Goal: Task Accomplishment & Management: Manage account settings

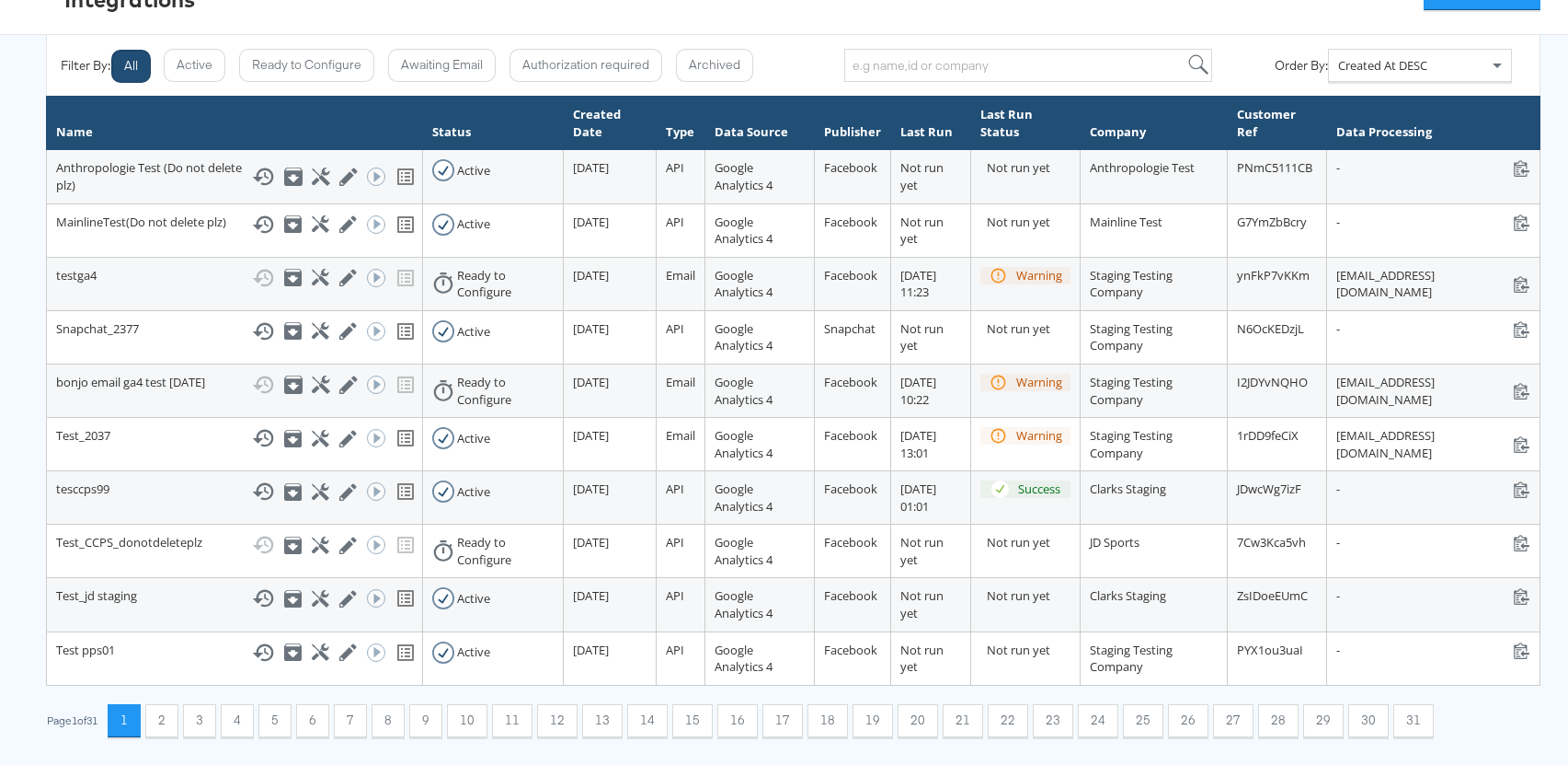
scroll to position [273, 0]
click at [1356, 717] on button "30" at bounding box center [1369, 721] width 41 height 33
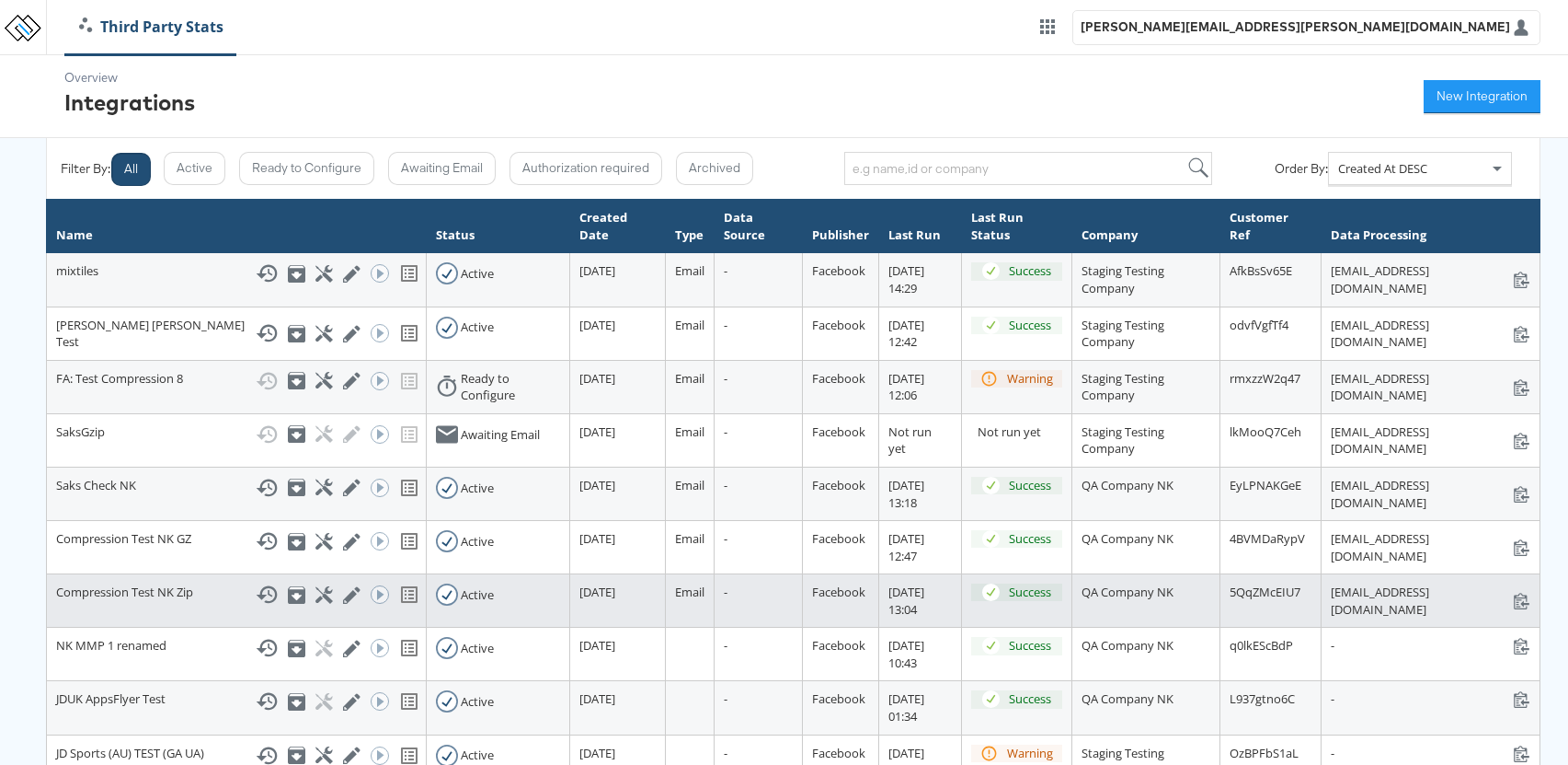
scroll to position [103, 0]
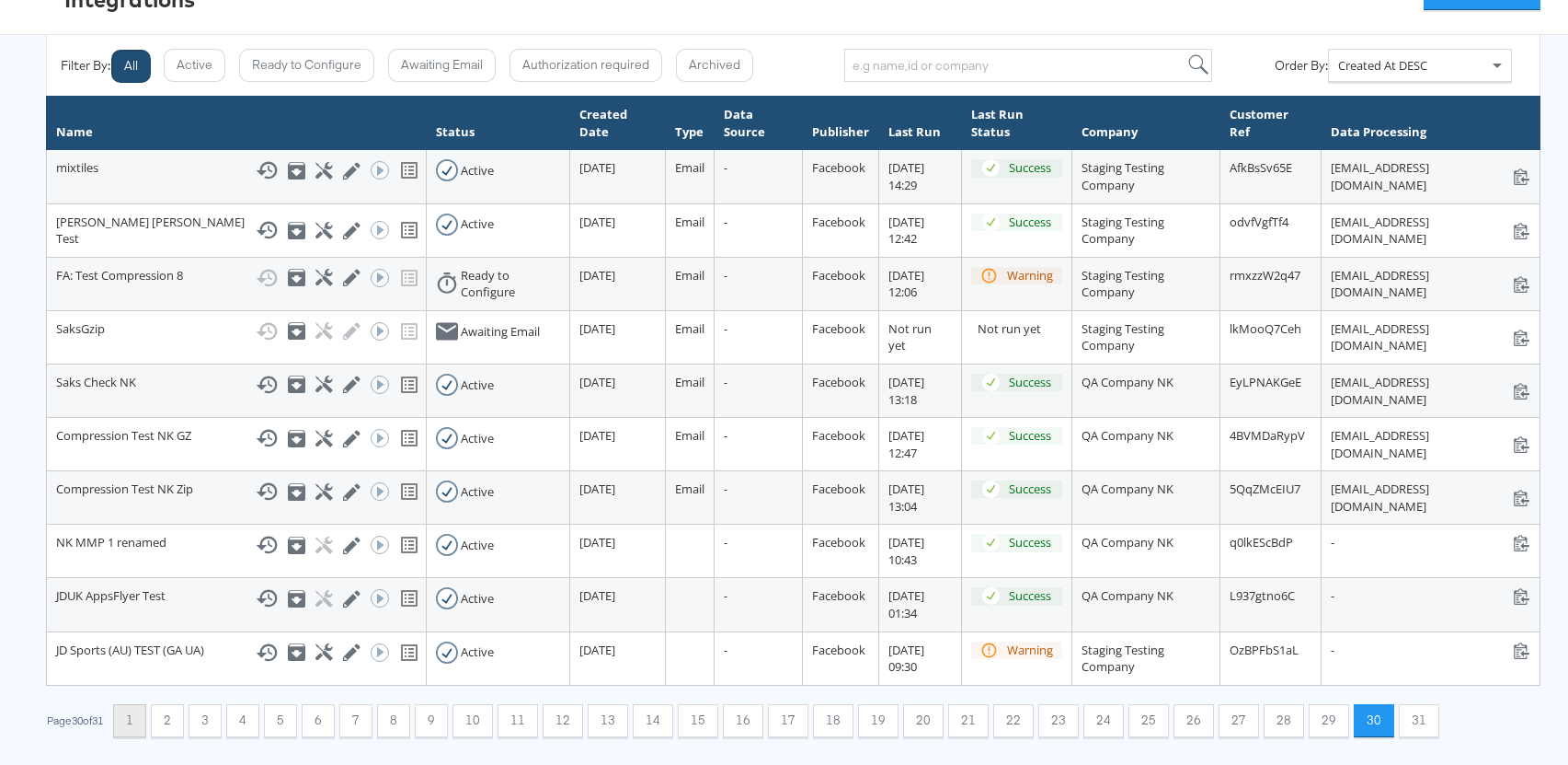
click at [140, 711] on button "1" at bounding box center [130, 721] width 33 height 33
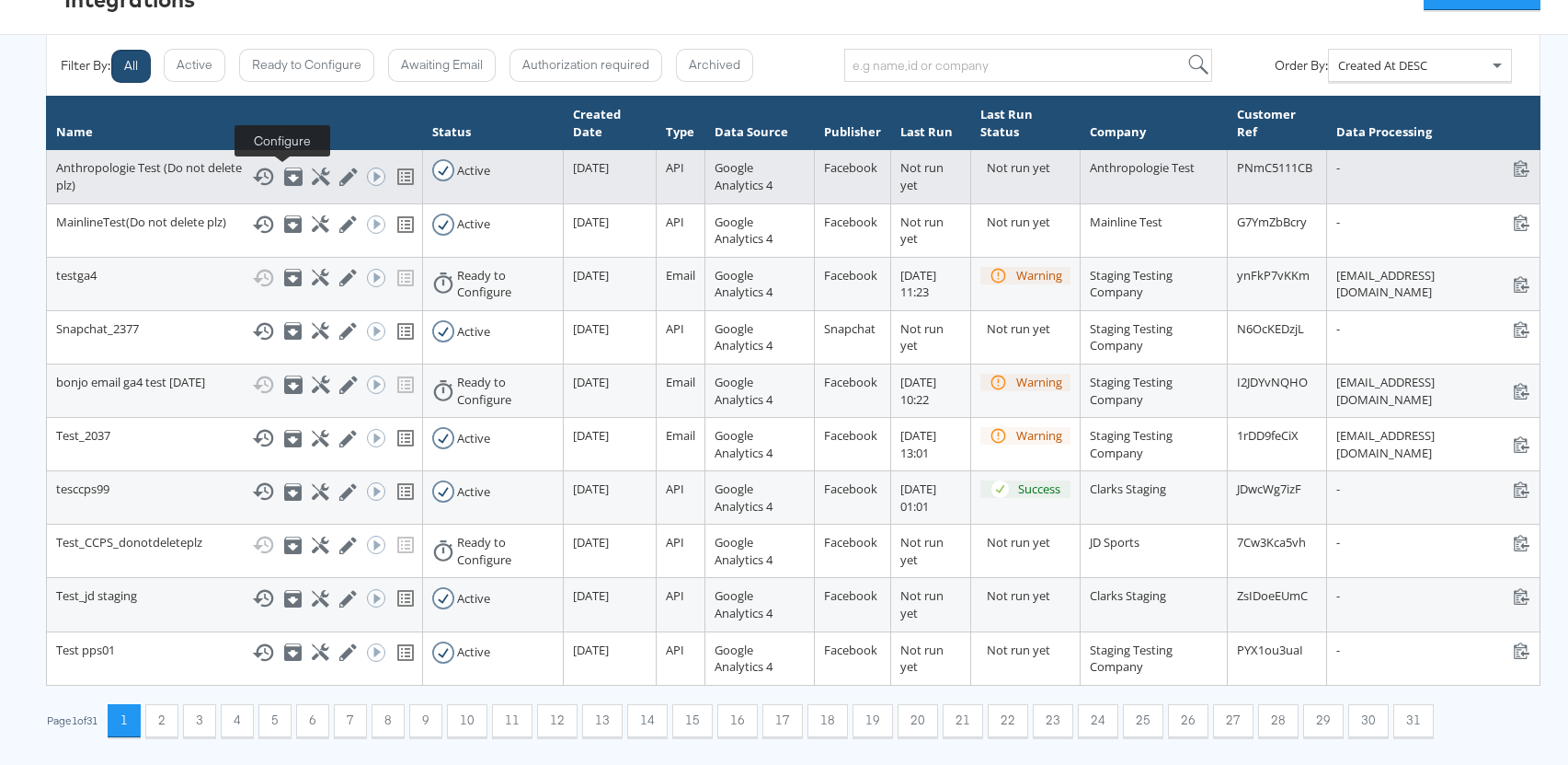
click at [312, 172] on icon at bounding box center [320, 175] width 18 height 18
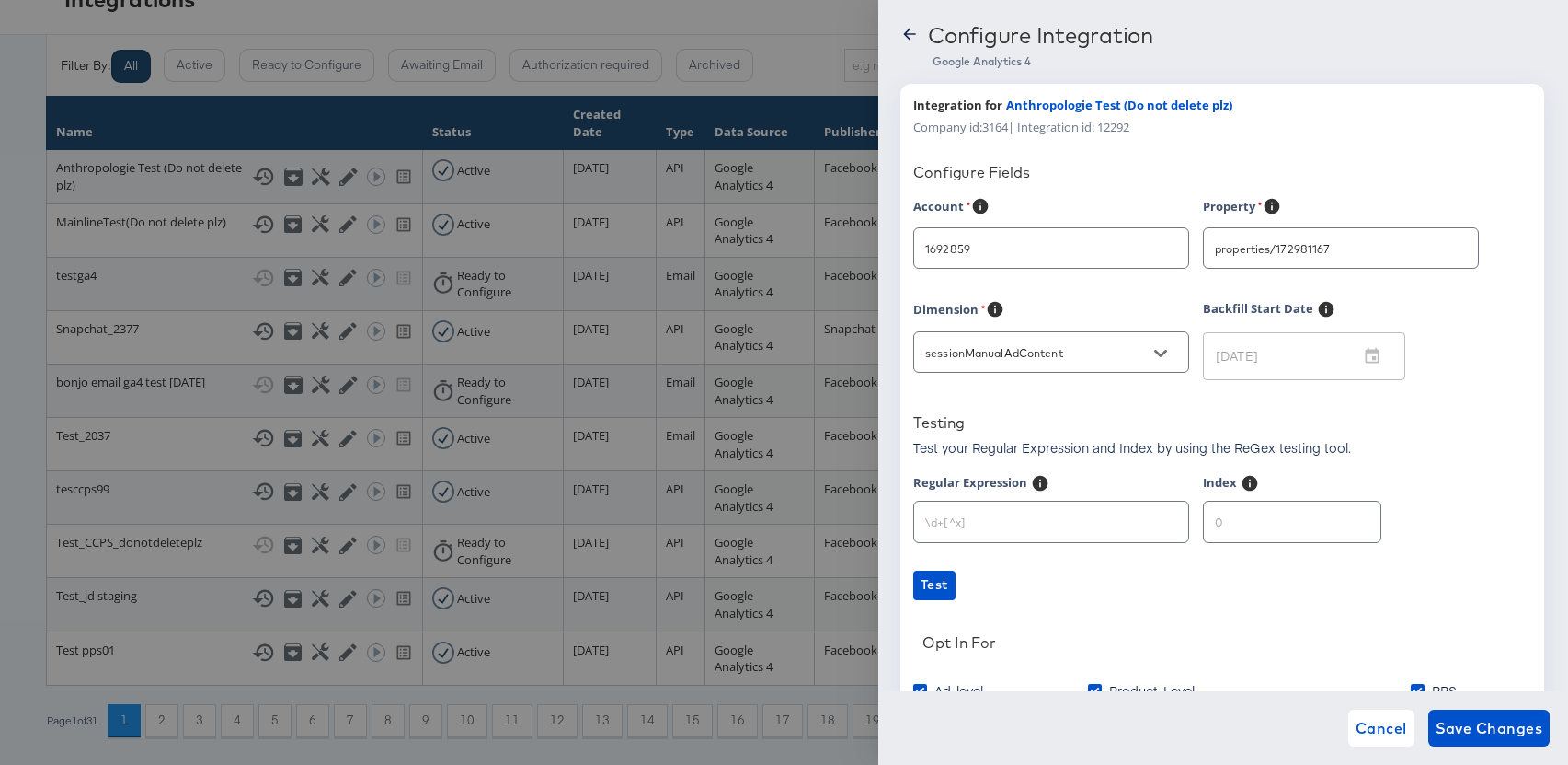
scroll to position [185, 0]
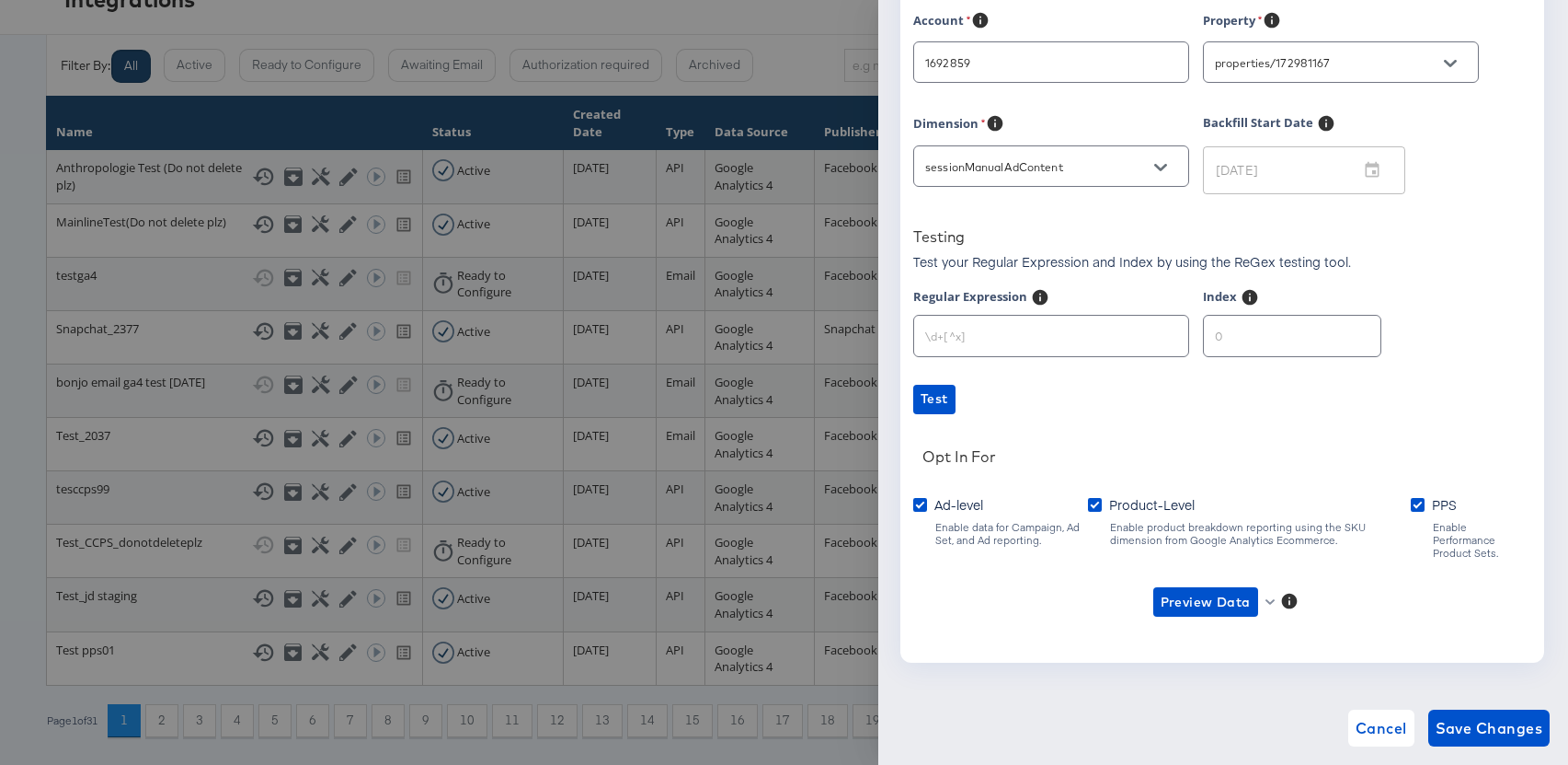
type input "Anthropologie"
click at [1374, 726] on span "Cancel" at bounding box center [1382, 728] width 52 height 26
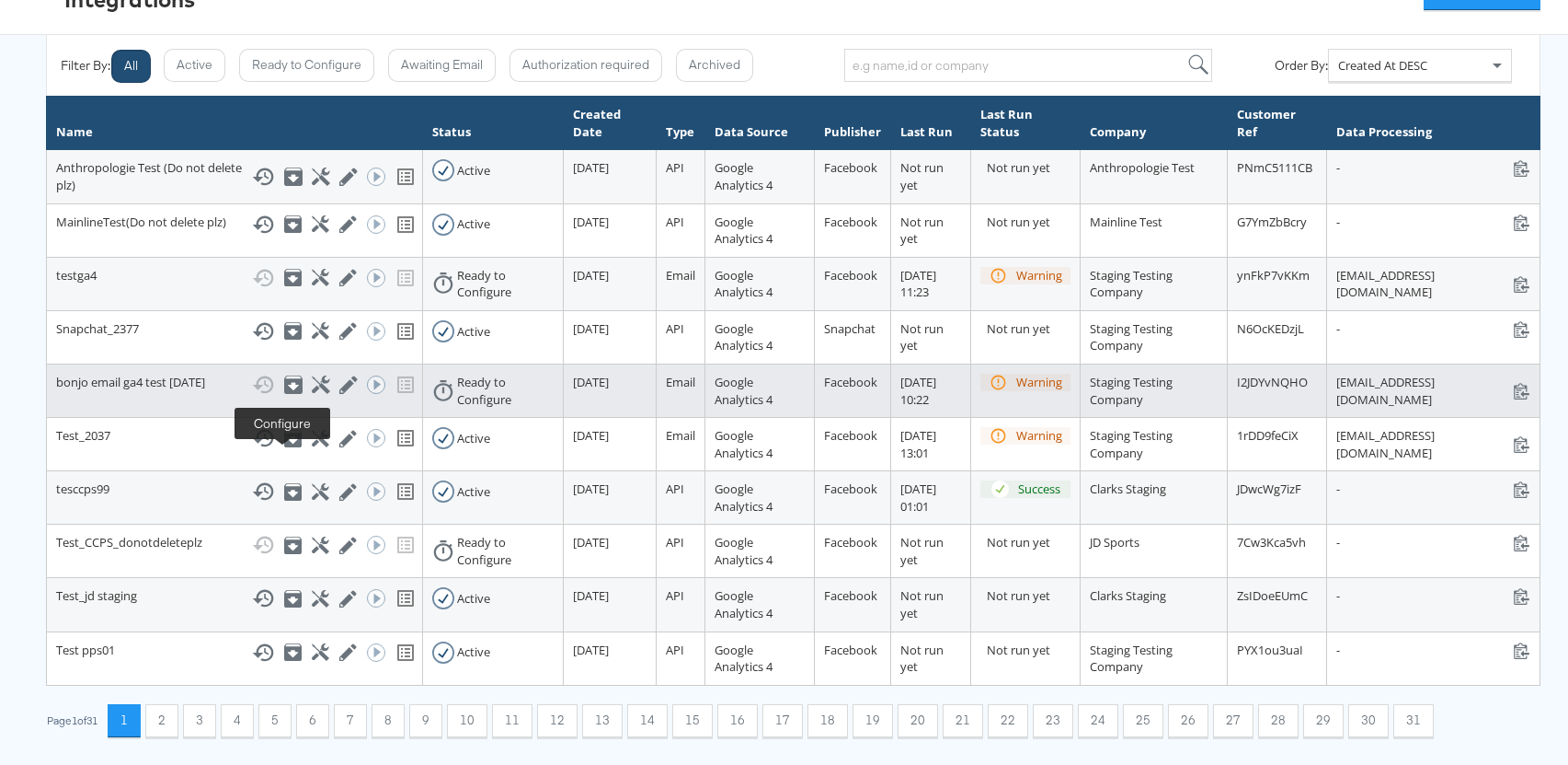
click at [312, 393] on icon at bounding box center [320, 384] width 18 height 18
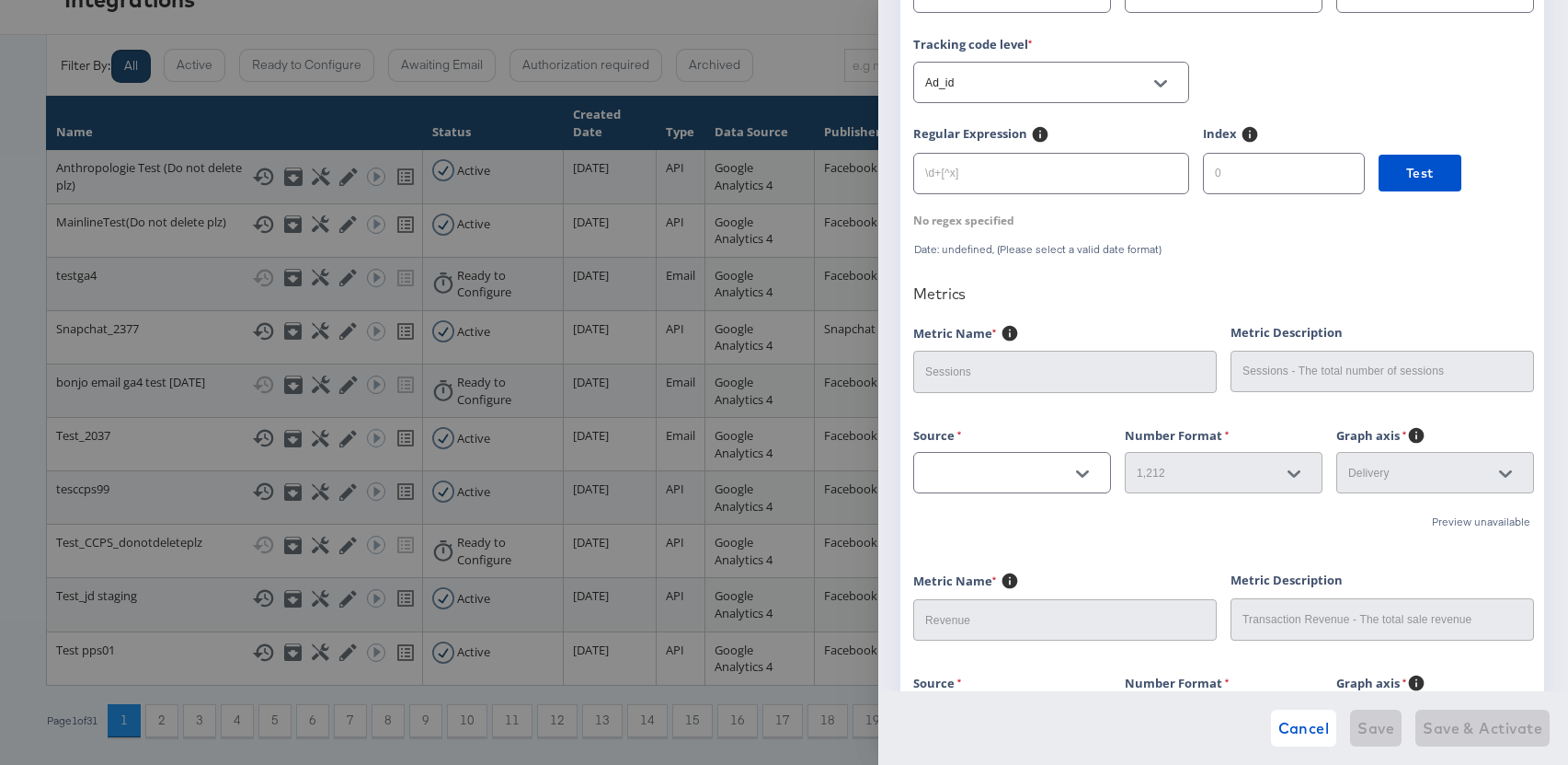
scroll to position [343, 0]
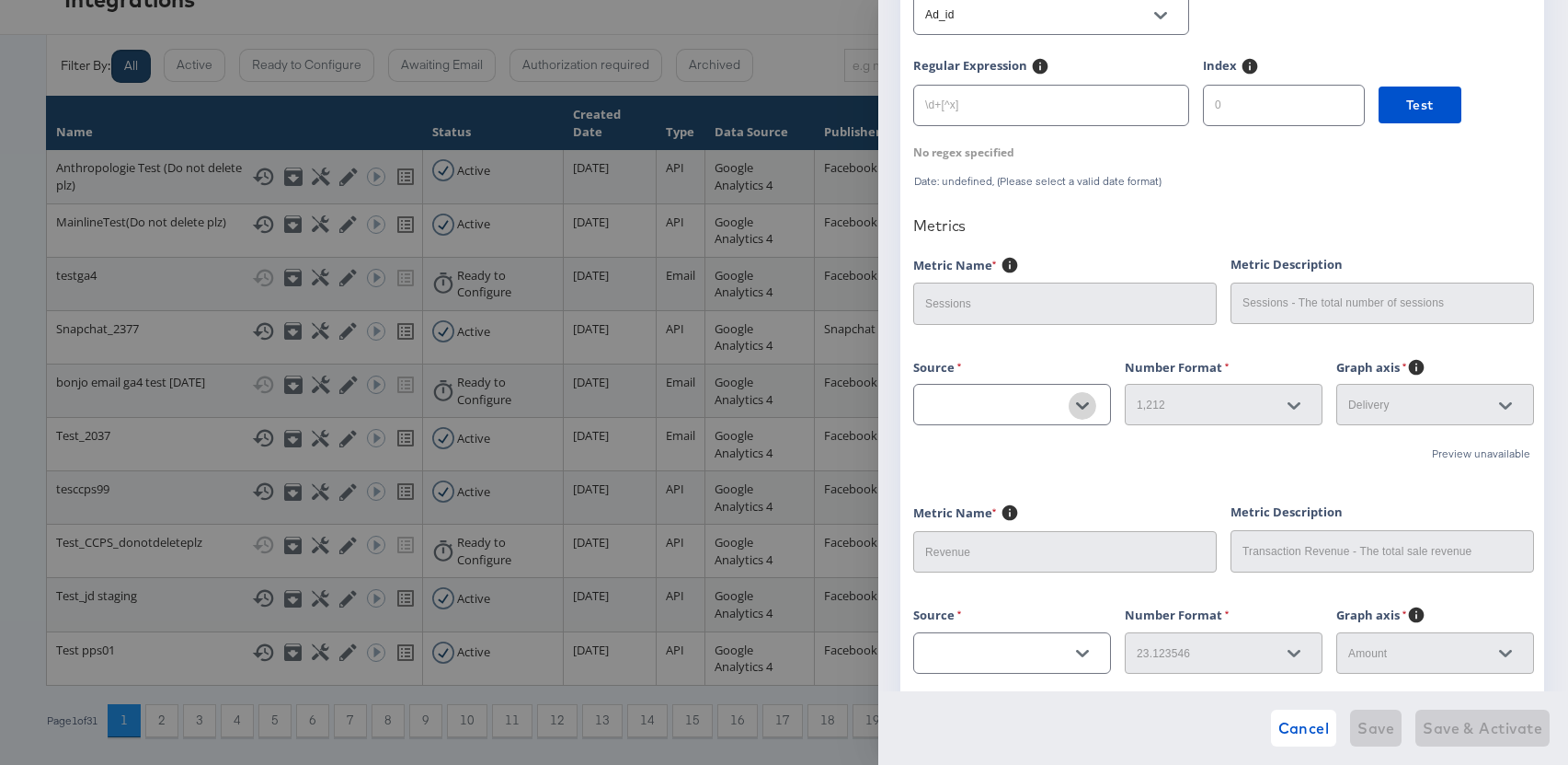
click at [1082, 408] on icon "Open" at bounding box center [1083, 406] width 13 height 7
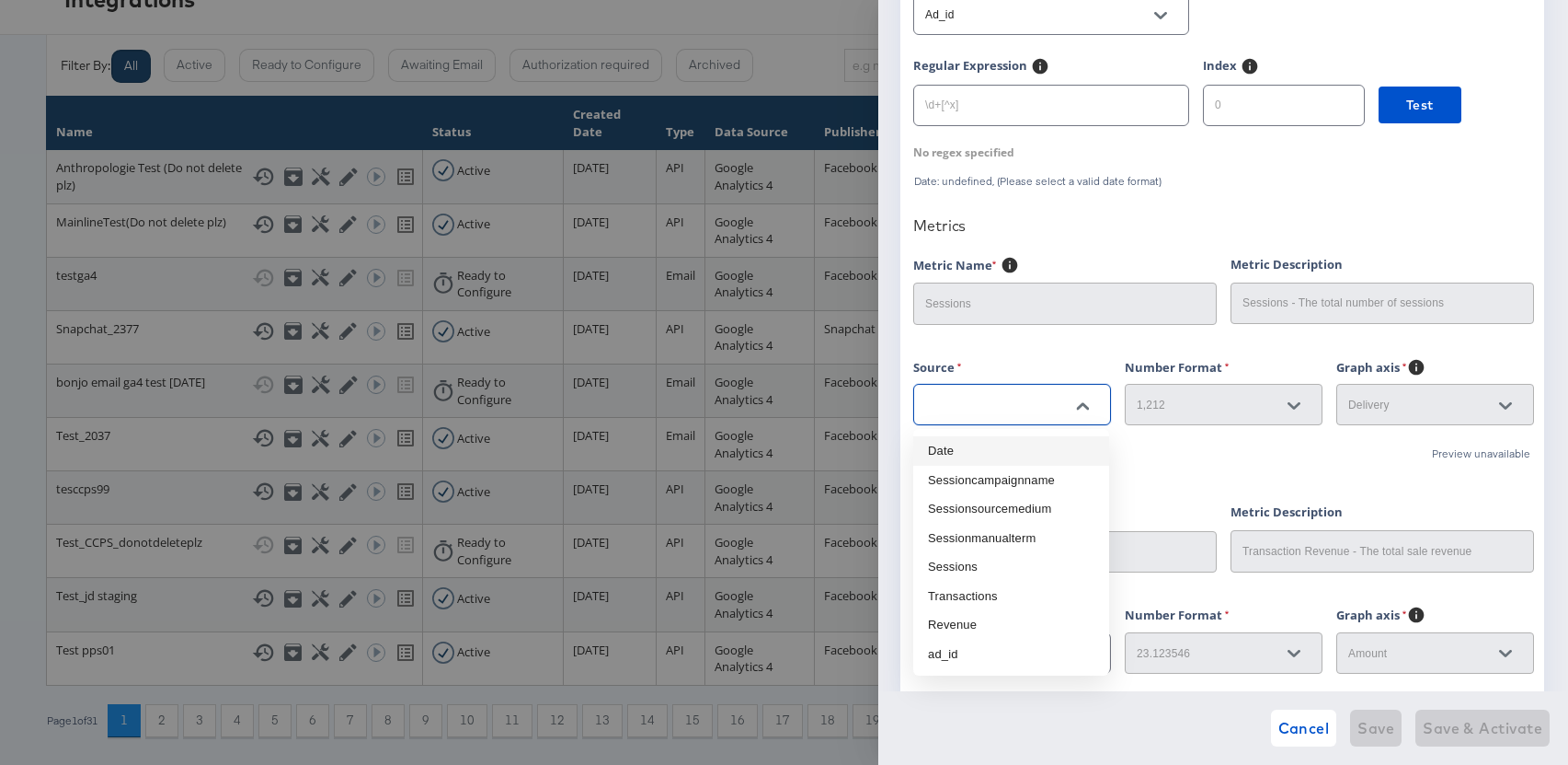
click at [1003, 459] on li "Date" at bounding box center [1011, 451] width 196 height 30
type input "Date"
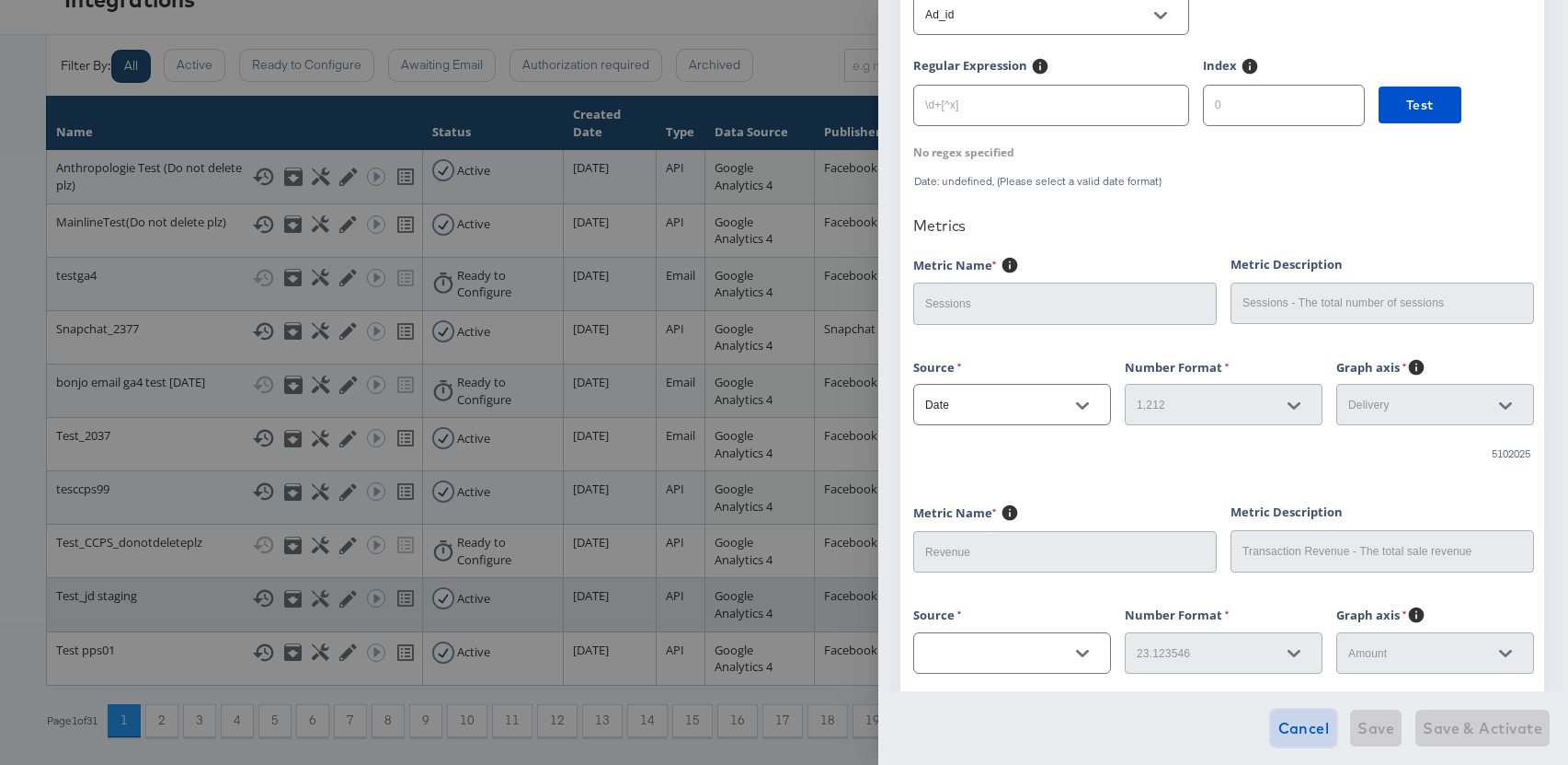
click at [1308, 730] on span "Cancel" at bounding box center [1304, 728] width 52 height 26
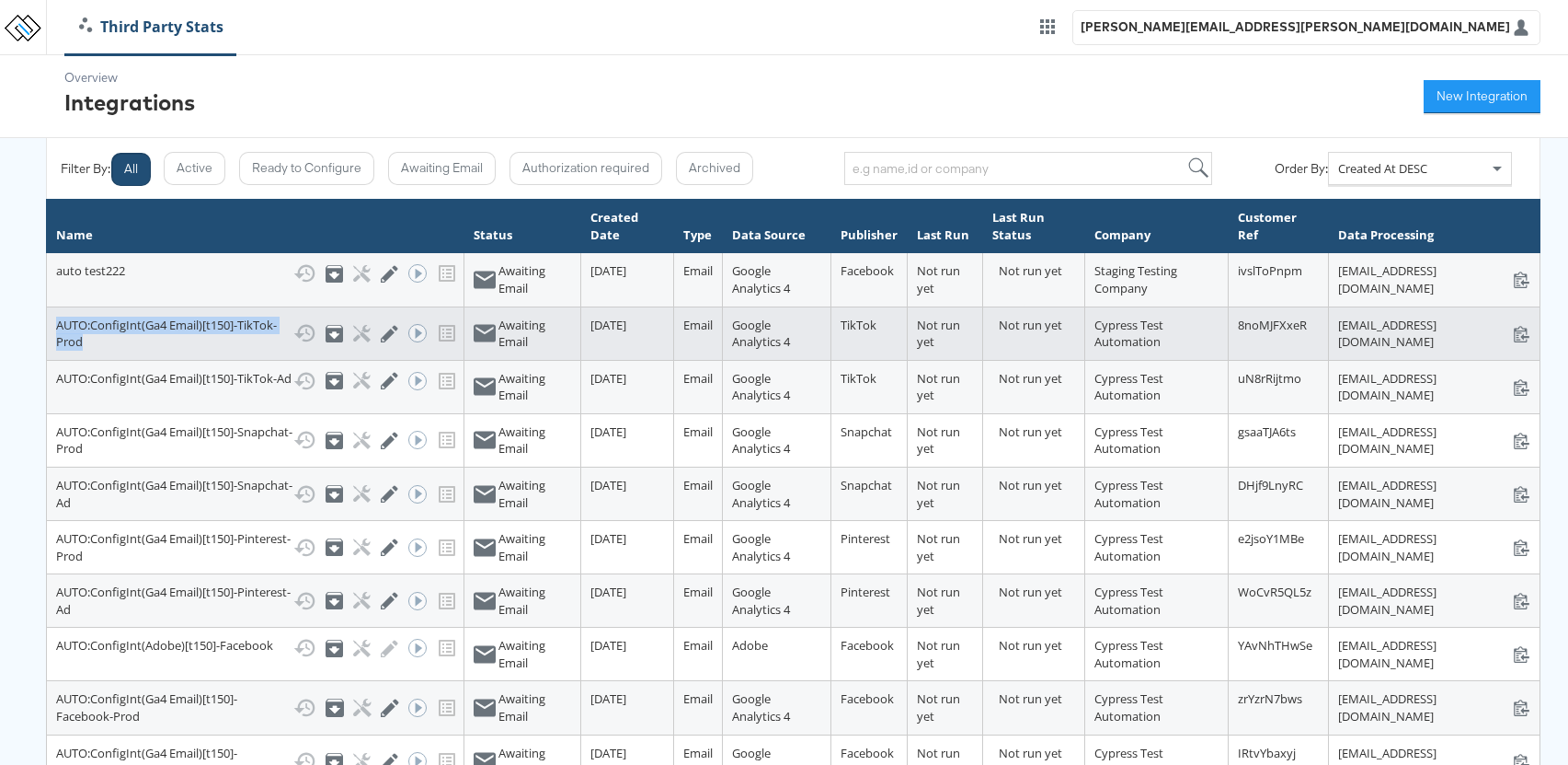
drag, startPoint x: 195, startPoint y: 377, endPoint x: 58, endPoint y: 362, distance: 137.8
click at [58, 351] on div "AUTO:ConfigInt(Ga4 Email)[t150]-TikTok-Prod Show History Archive Configure Edit…" at bounding box center [255, 333] width 398 height 34
copy div "AUTO:ConfigInt(Ga4 Email)[t150]-TikTok-Prod"
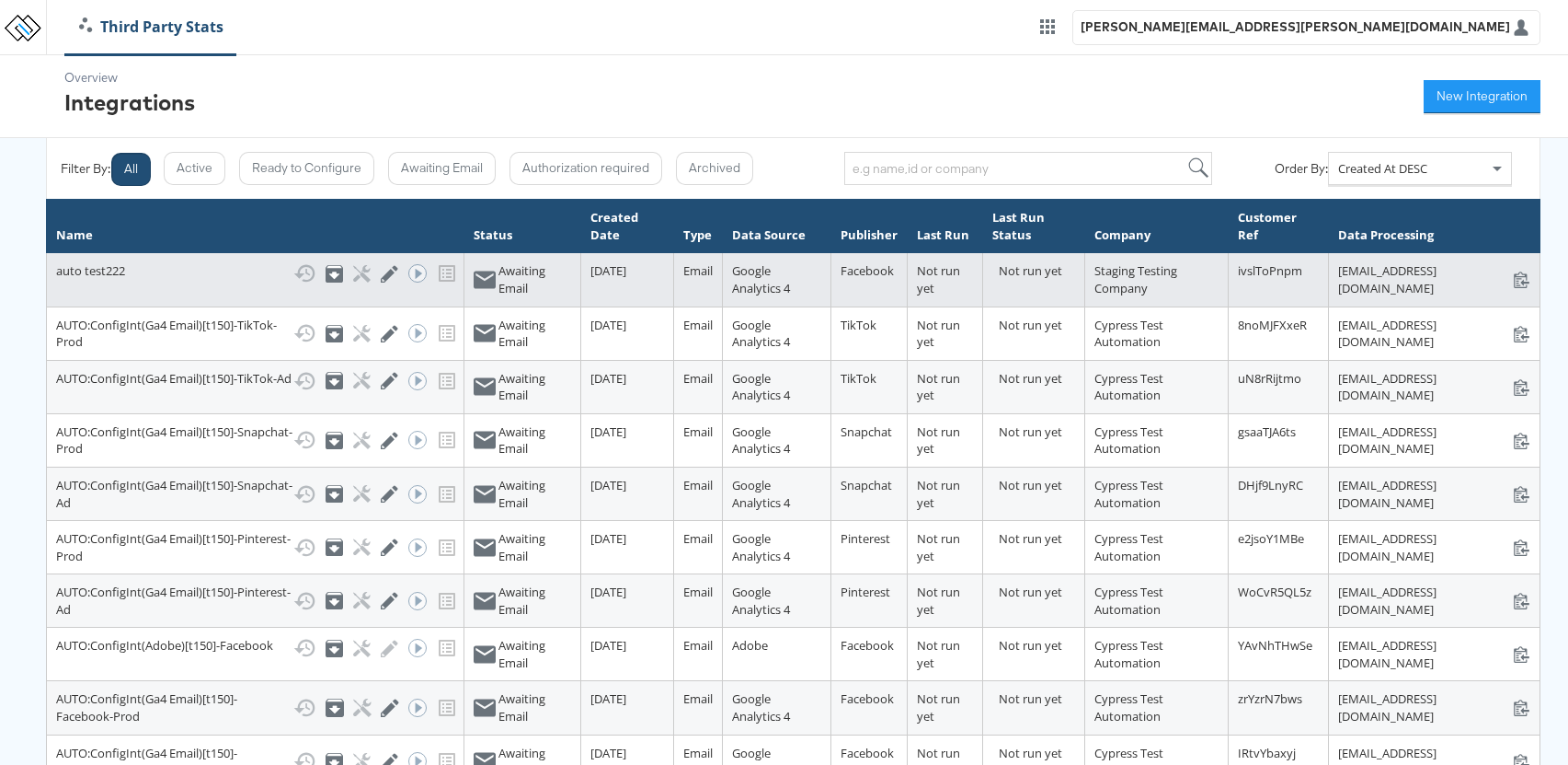
click at [110, 284] on div "auto test222 Show History Archive Configure Edit Integration Run ACE Workflow N…" at bounding box center [255, 273] width 398 height 22
click at [381, 282] on icon at bounding box center [389, 273] width 18 height 18
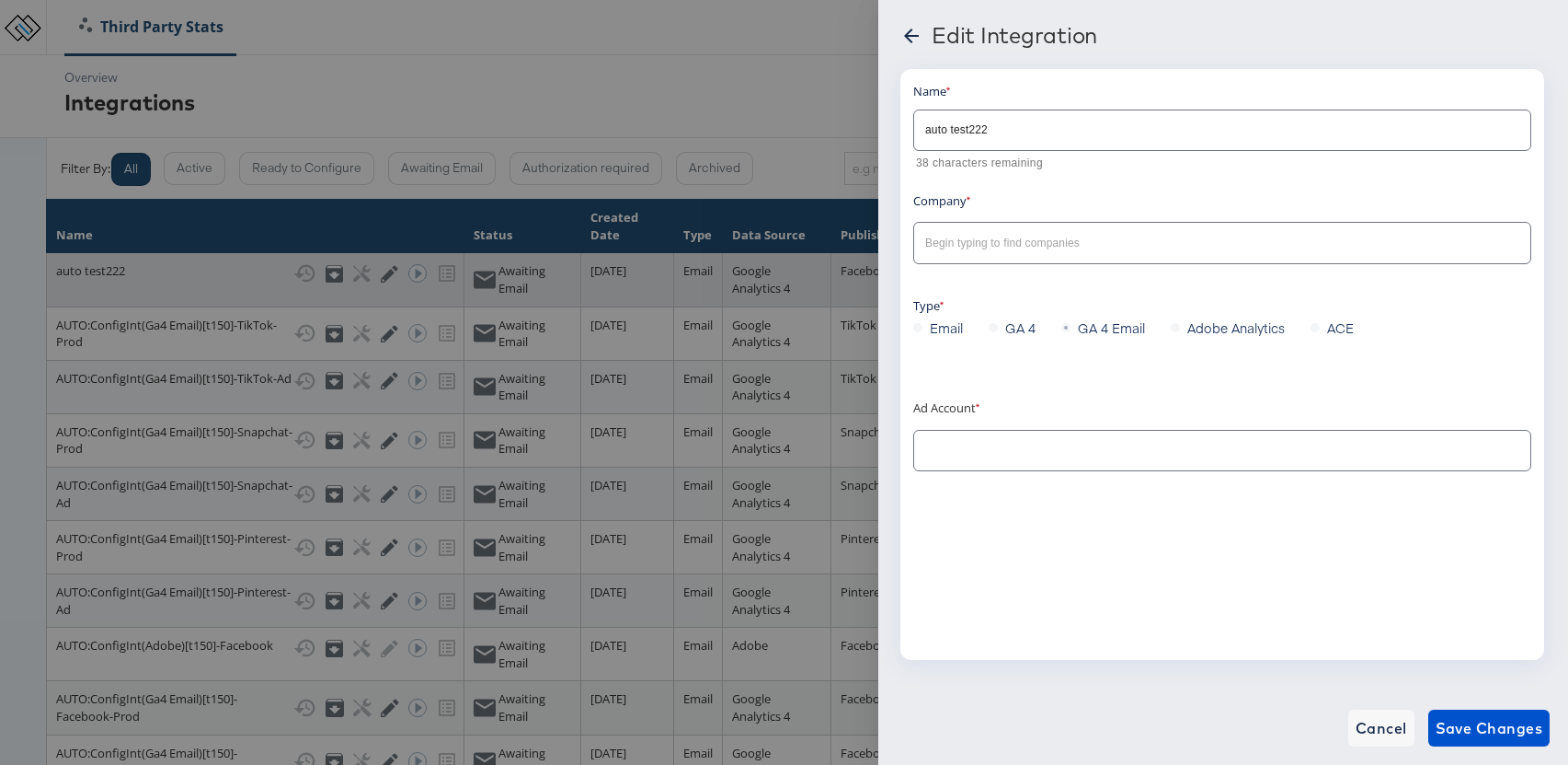
type input "Stitcher Live: (ACT: 238786143)"
type input "Staging Testing Company"
click at [912, 40] on icon at bounding box center [911, 36] width 22 height 22
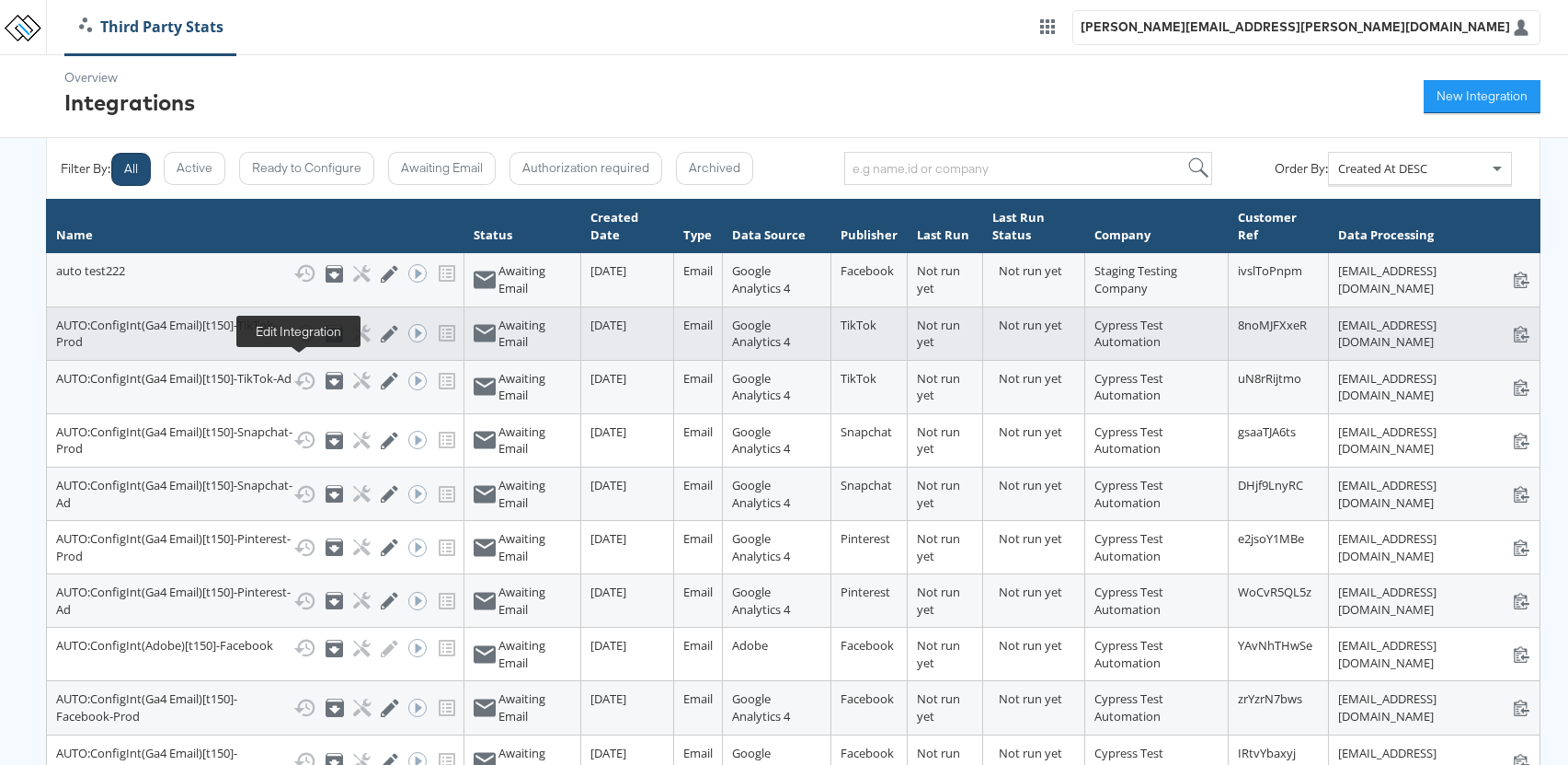
click at [381, 342] on icon at bounding box center [389, 333] width 18 height 18
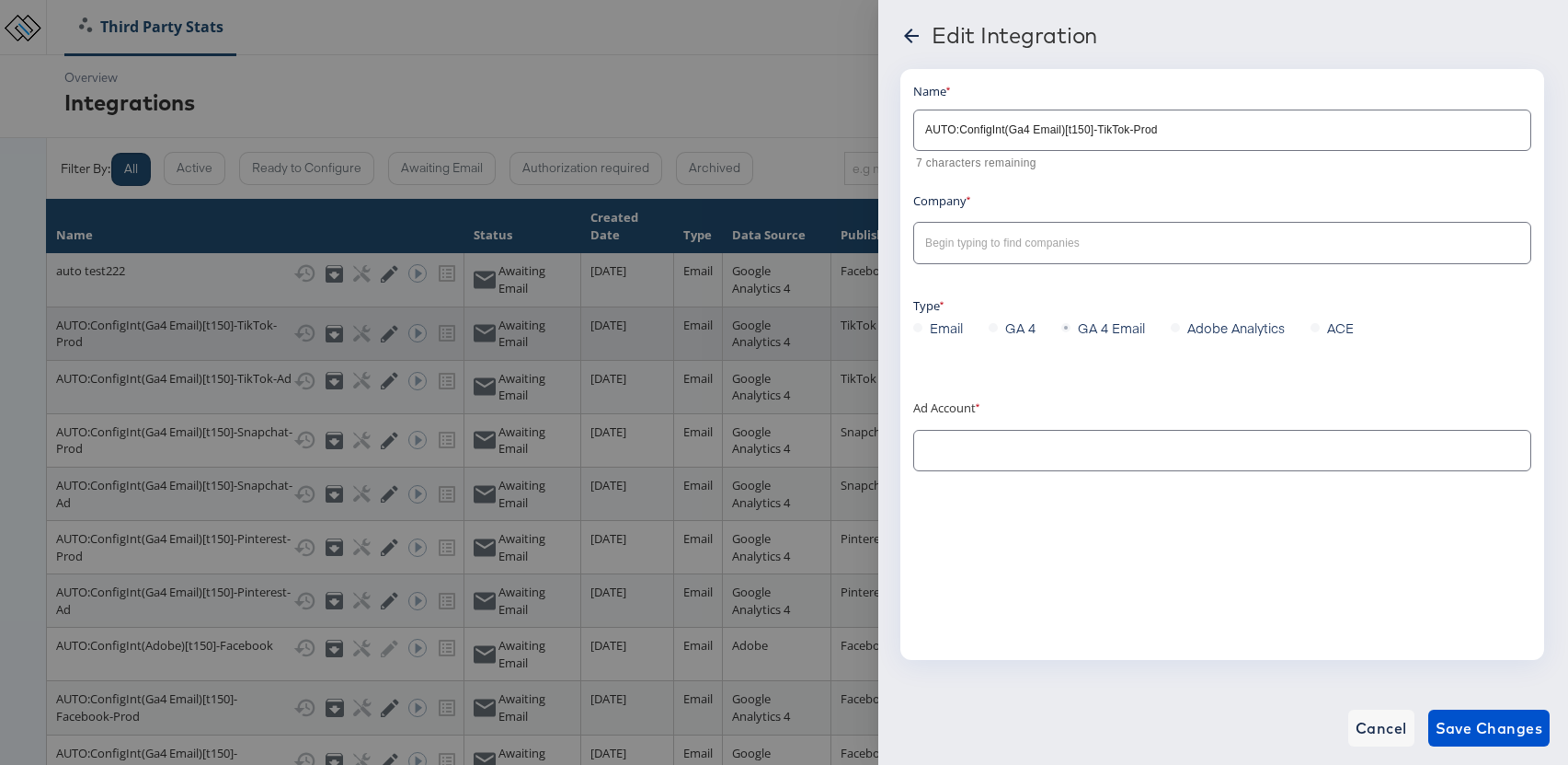
type input "Cypress Test Automation"
type input "StitcherAds - Test: (ACT: 6932875261230743554)"
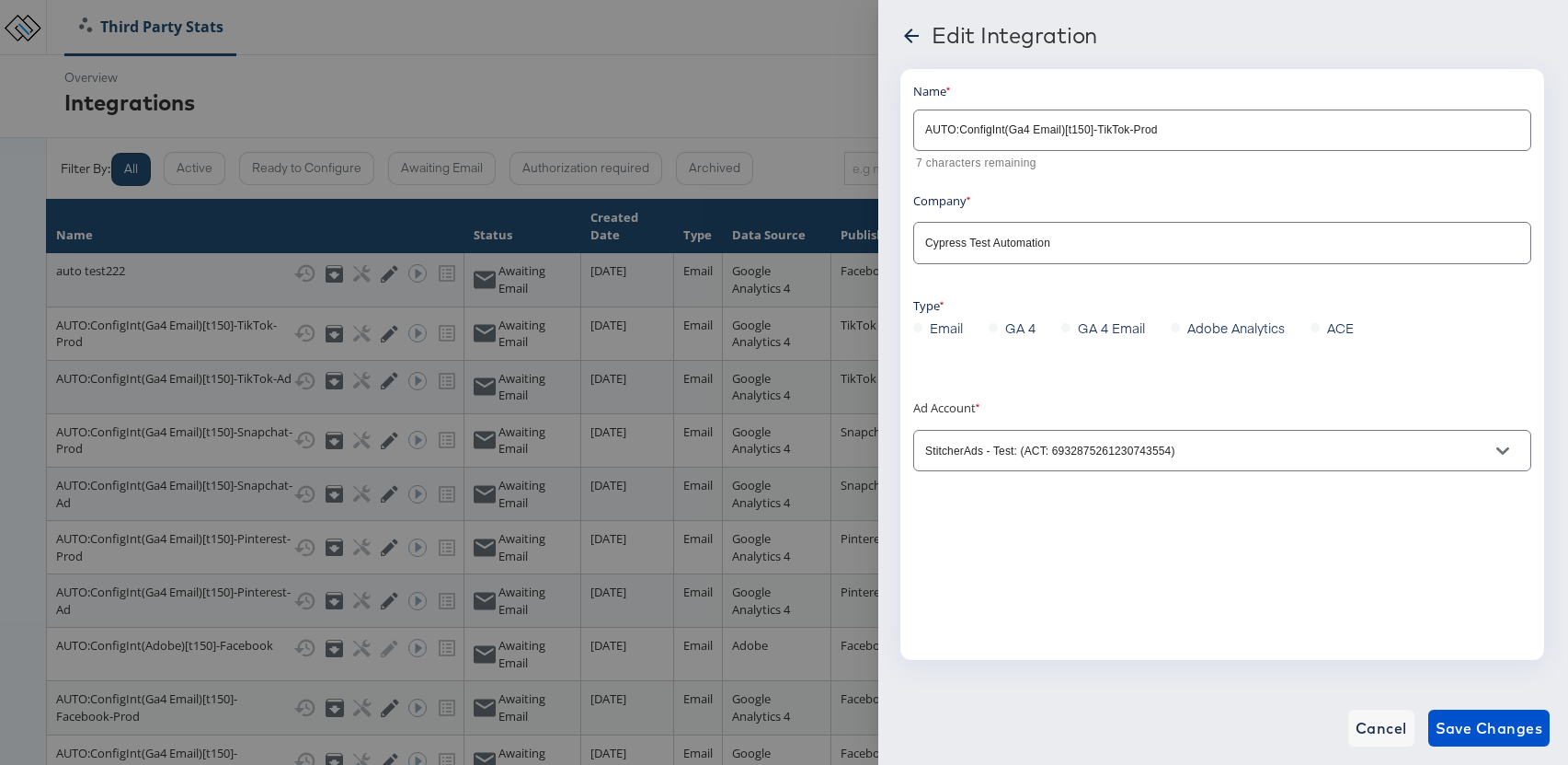
click at [906, 45] on icon at bounding box center [911, 36] width 22 height 22
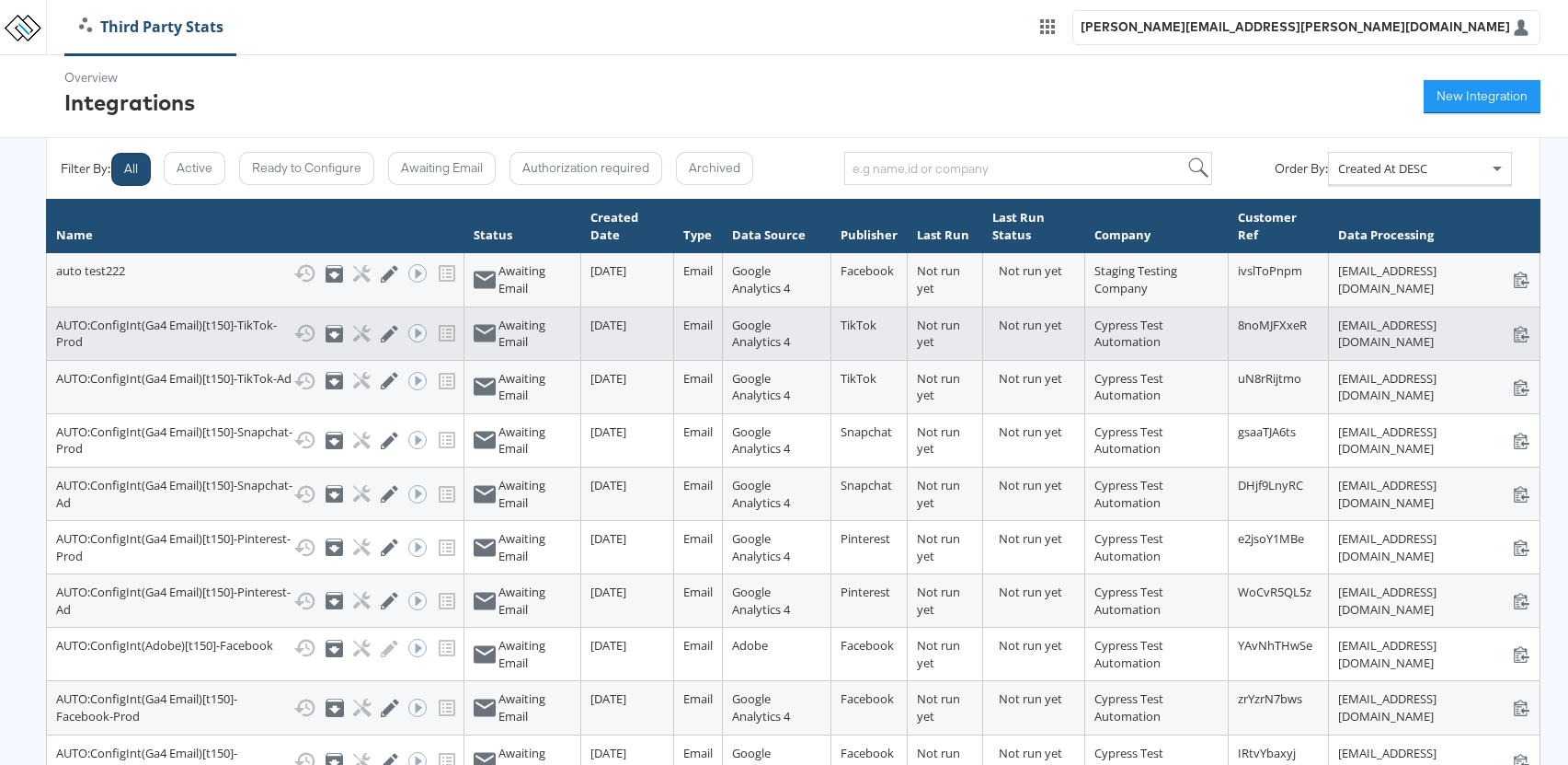
drag, startPoint x: 1492, startPoint y: 360, endPoint x: 1069, endPoint y: 361, distance: 423.0
click at [1338, 351] on div "[EMAIL_ADDRESS][DOMAIN_NAME] [EMAIL_ADDRESS][DOMAIN_NAME]" at bounding box center [1434, 333] width 192 height 34
copy div "[EMAIL_ADDRESS][DOMAIN_NAME]"
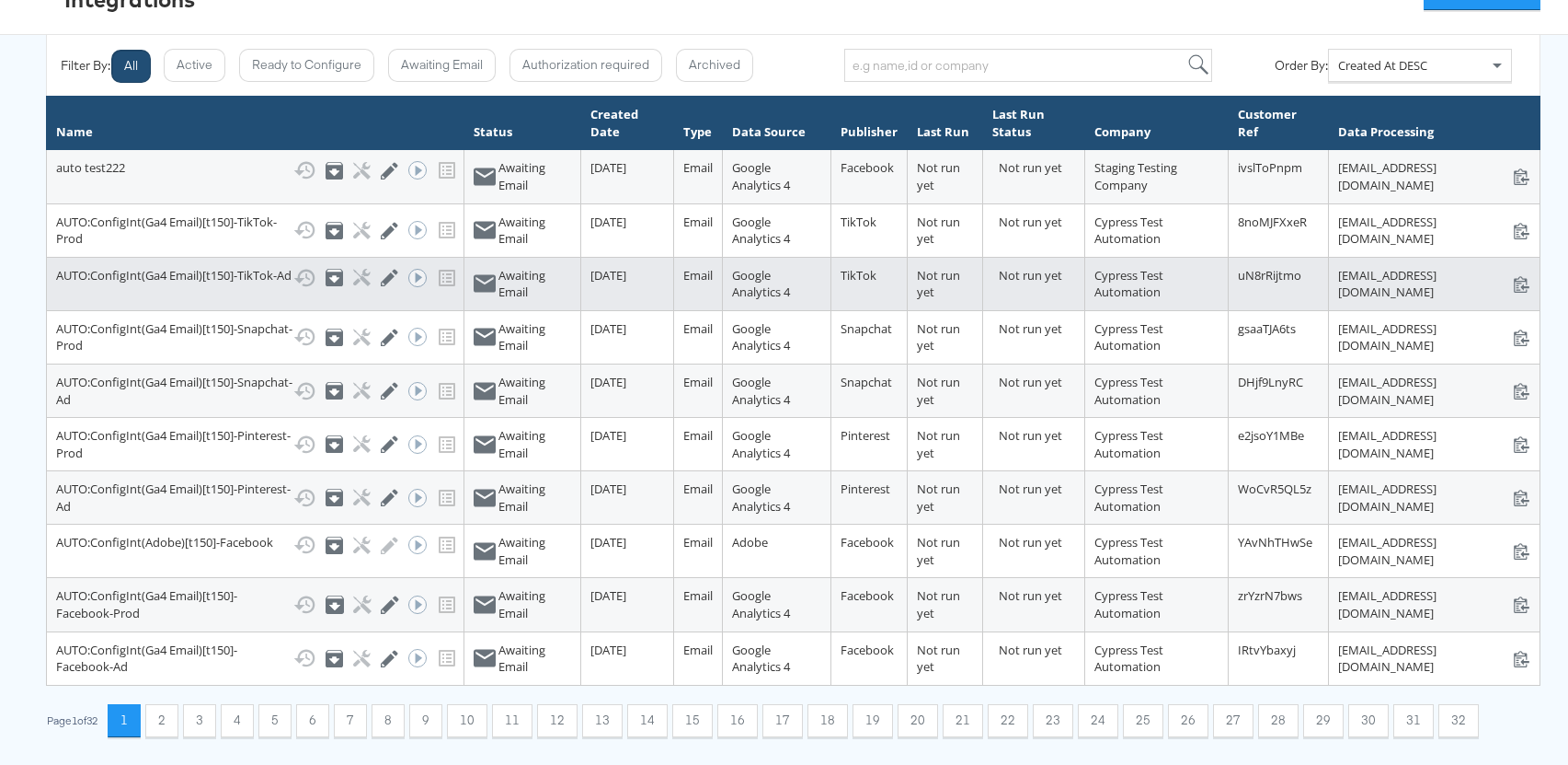
scroll to position [291, 0]
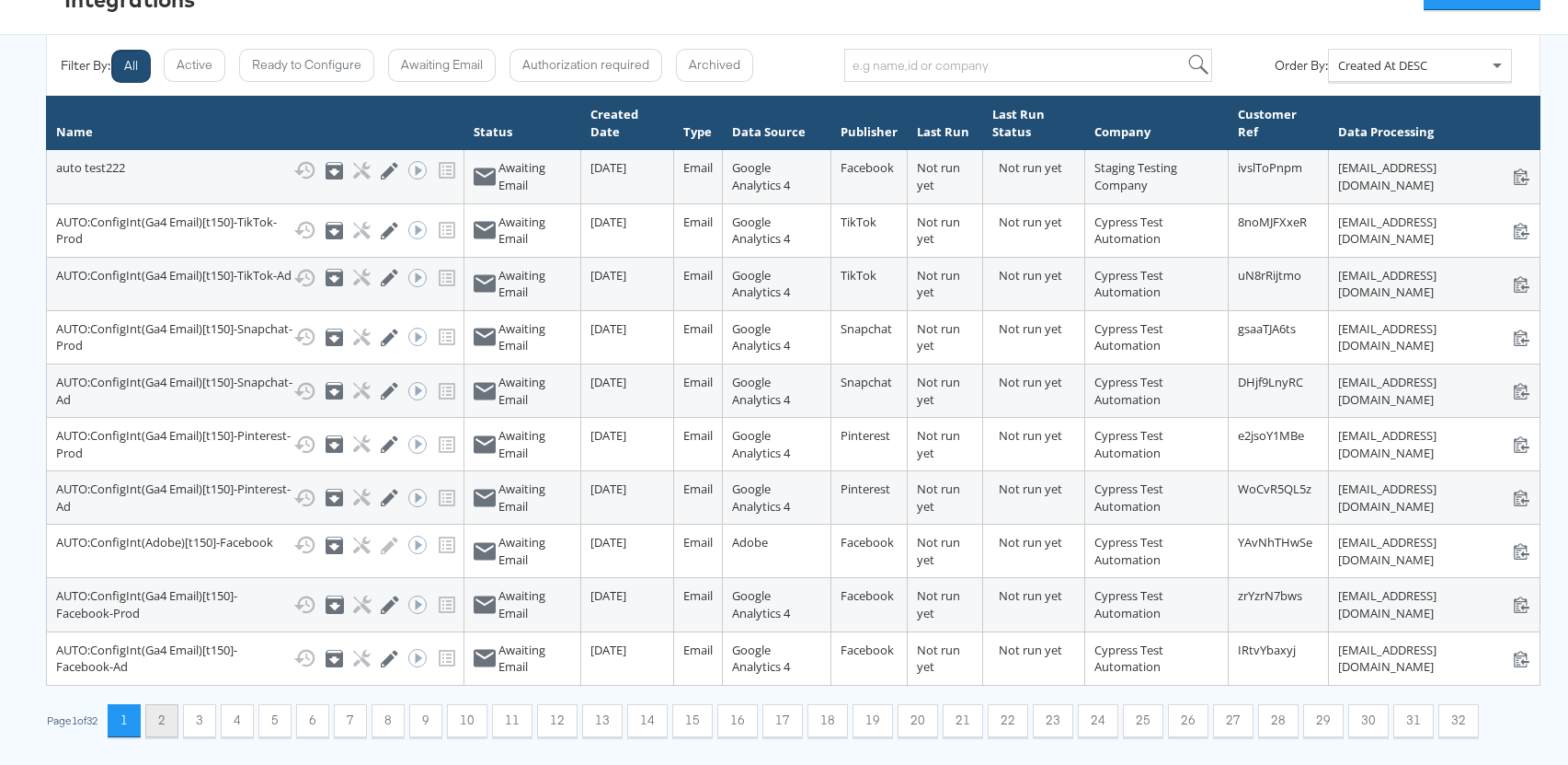
click at [167, 716] on button "2" at bounding box center [162, 721] width 33 height 33
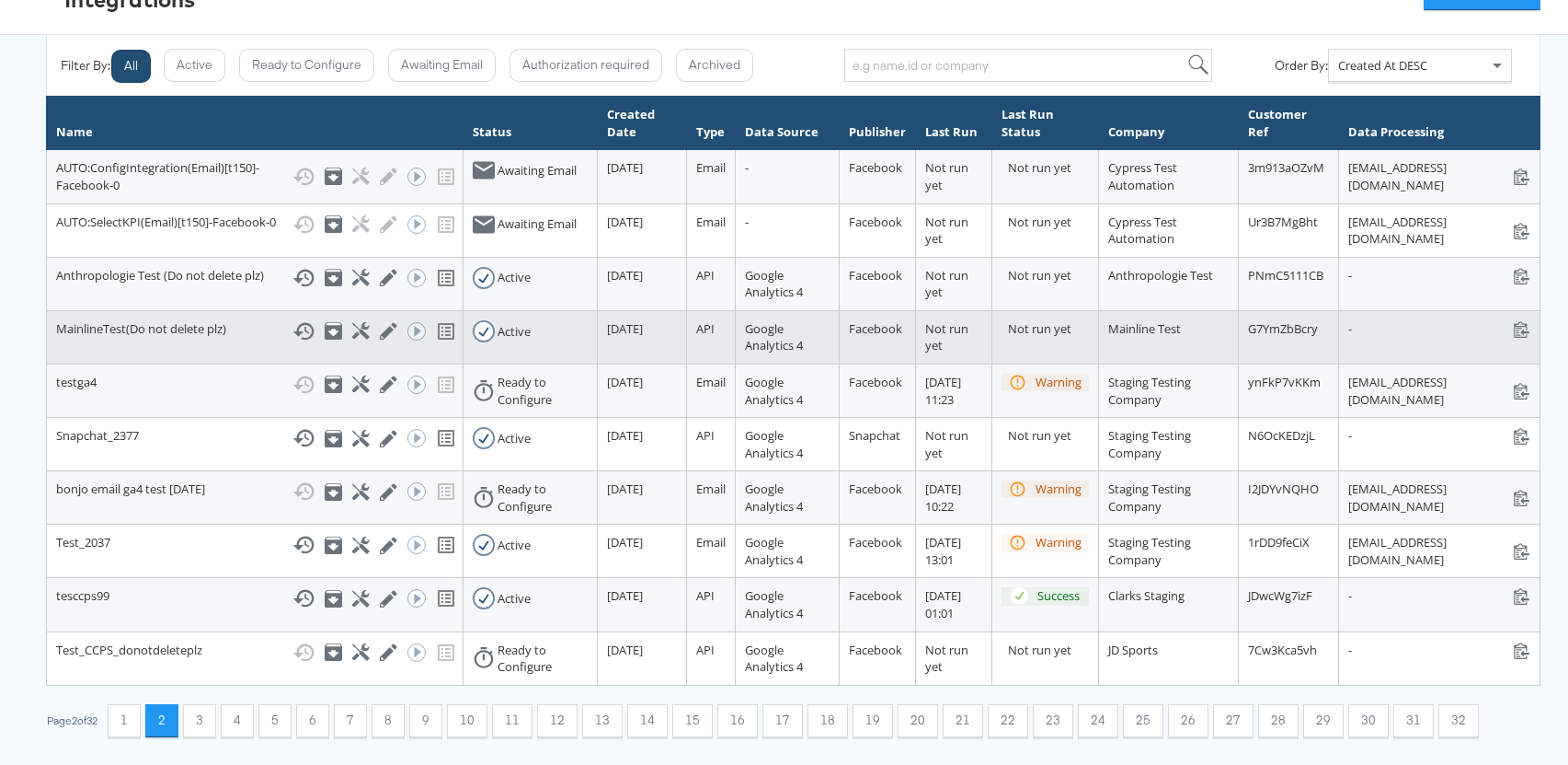
scroll to position [411, 0]
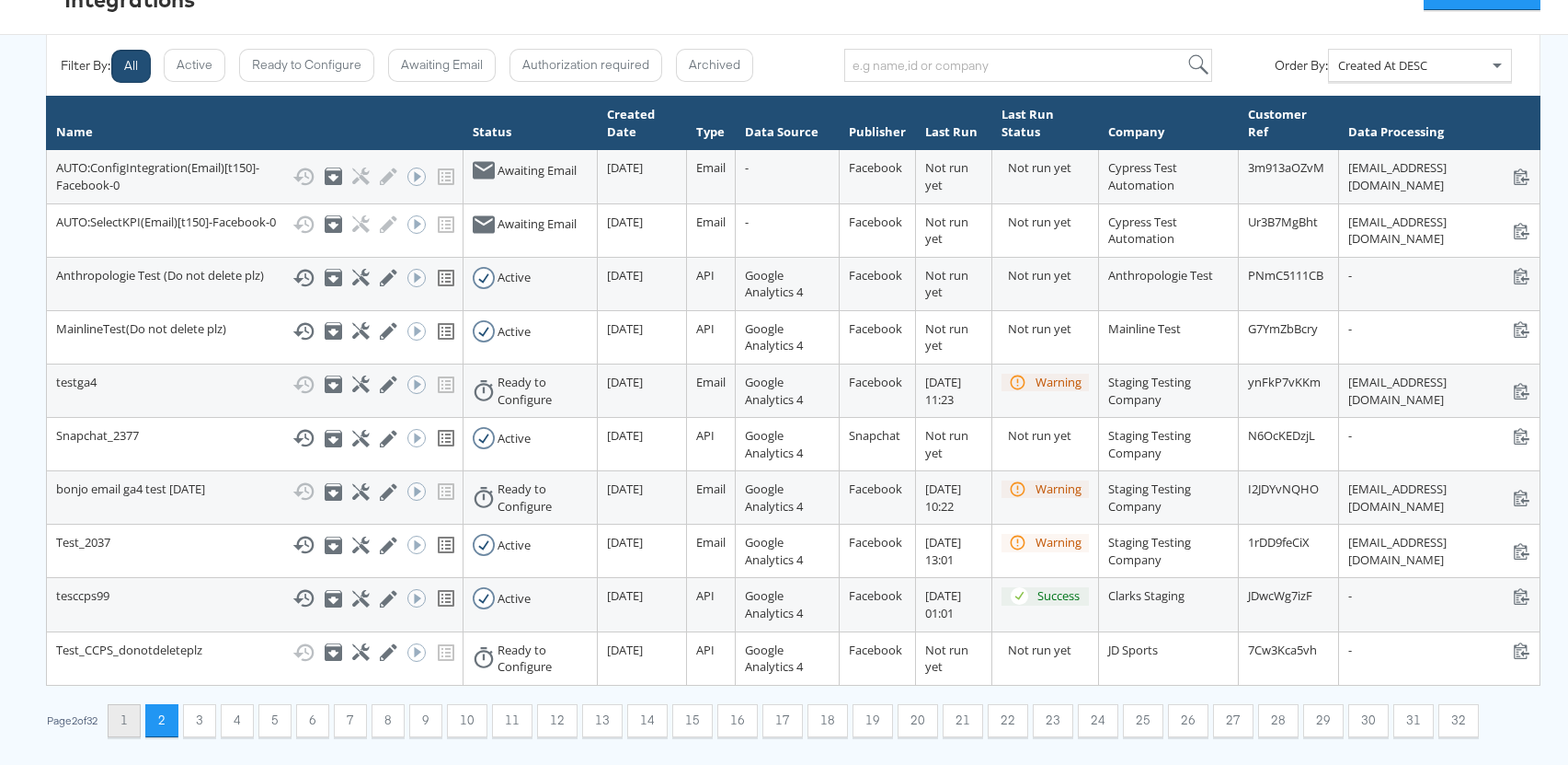
click at [127, 724] on button "1" at bounding box center [125, 721] width 33 height 33
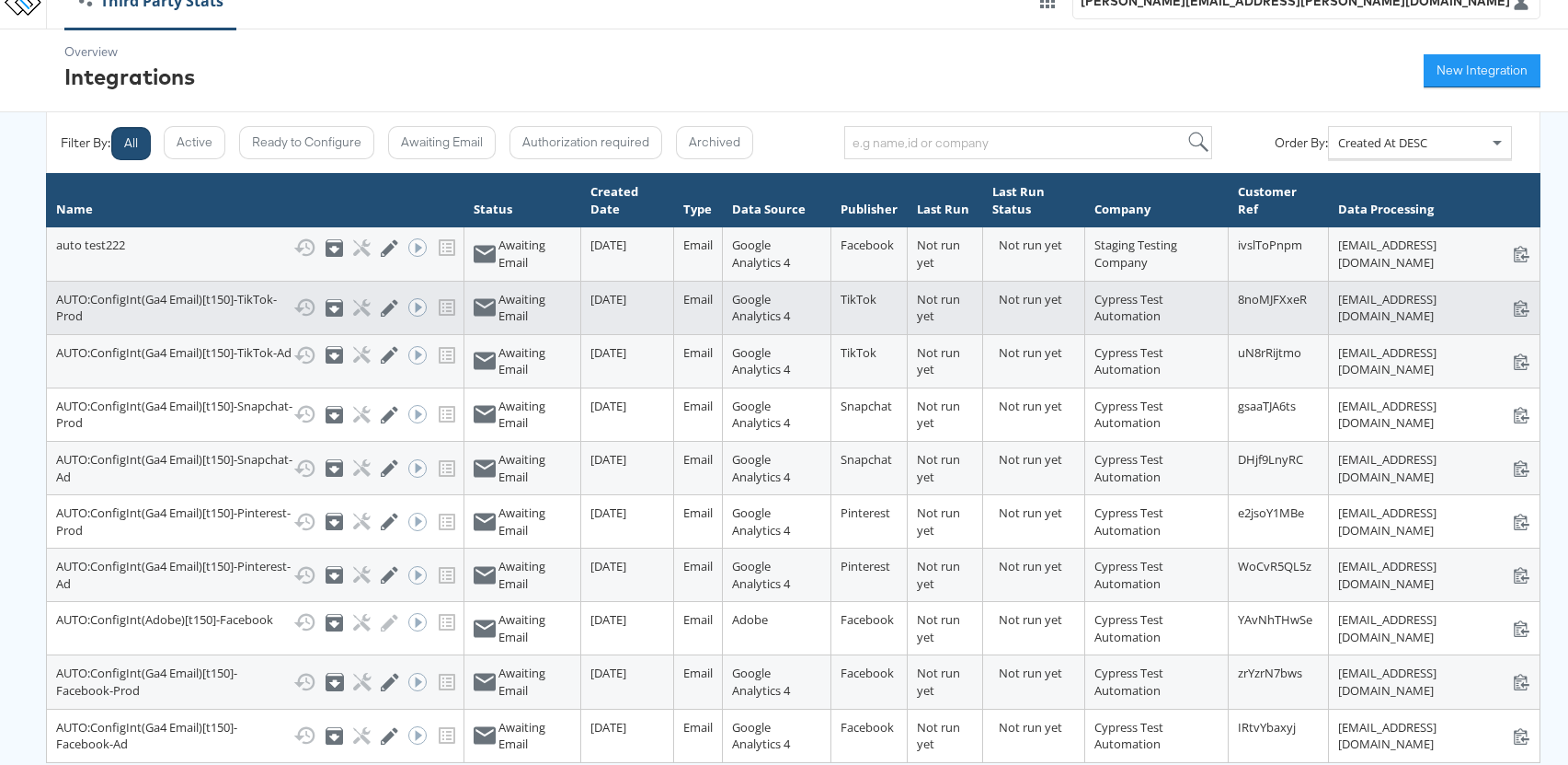
scroll to position [0, 0]
